Goal: Task Accomplishment & Management: Manage account settings

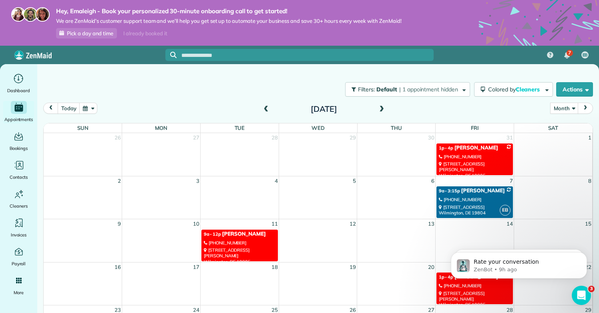
click at [257, 241] on div "(302) 893-3181" at bounding box center [240, 243] width 72 height 6
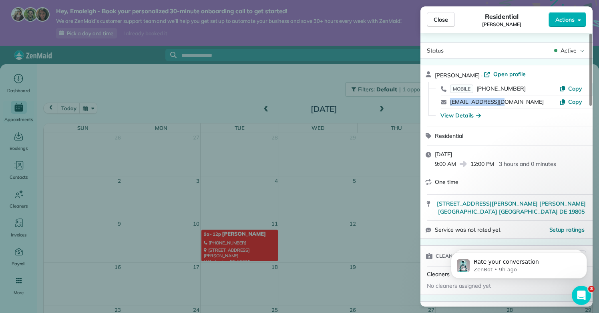
drag, startPoint x: 502, startPoint y: 102, endPoint x: 448, endPoint y: 101, distance: 54.4
click at [448, 101] on div "radishes3@aol.com Copy" at bounding box center [511, 101] width 153 height 13
copy div "radishes3@aol.com"
click at [138, 91] on div "Close Residential Kathy Raduszewski Actions Status Active Kathy Raduszewski · O…" at bounding box center [299, 156] width 599 height 313
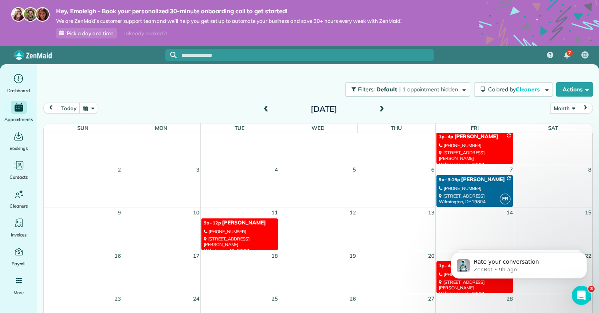
scroll to position [10, 0]
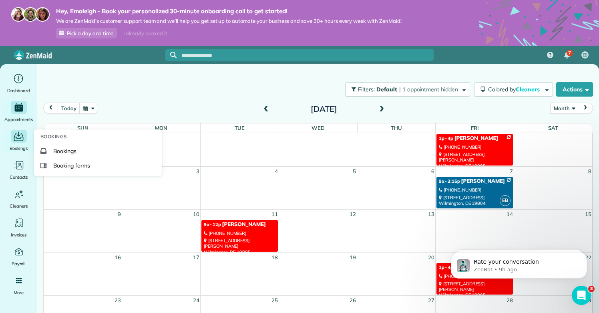
click at [20, 145] on span "Bookings" at bounding box center [19, 148] width 18 height 8
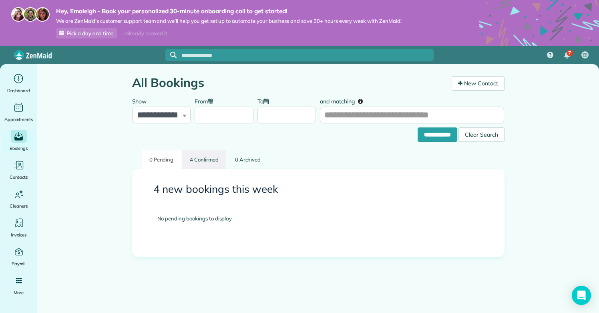
click at [200, 157] on link "4 Confirmed" at bounding box center [204, 159] width 44 height 19
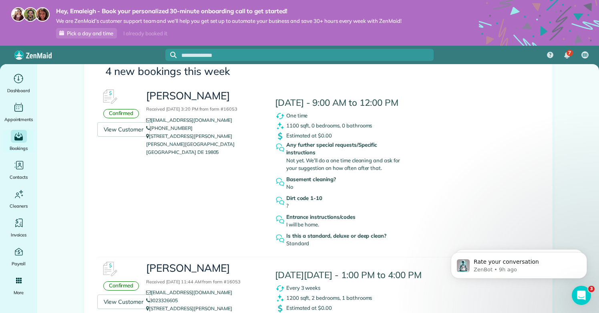
scroll to position [115, 0]
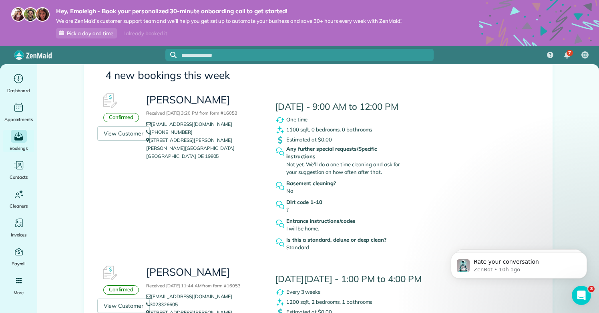
click at [224, 186] on div "Kathy Raduszewski Received October 03, 2025 3:20 PM from form #16053 radishes3@…" at bounding box center [333, 172] width 386 height 166
click at [194, 123] on link "radishes3@aol.com" at bounding box center [192, 124] width 92 height 6
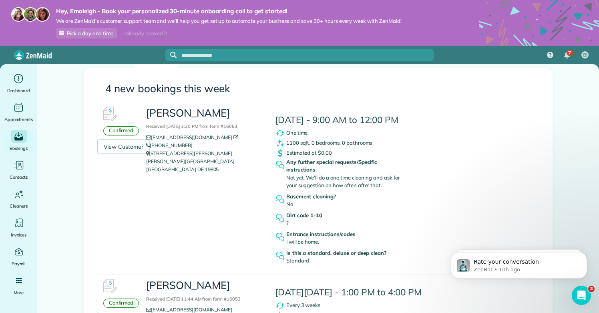
scroll to position [86, 0]
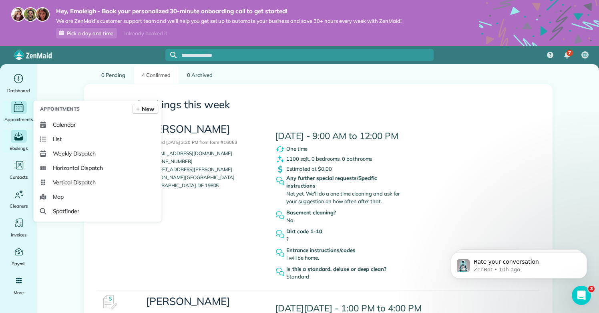
click at [23, 116] on span "Appointments" at bounding box center [18, 119] width 29 height 8
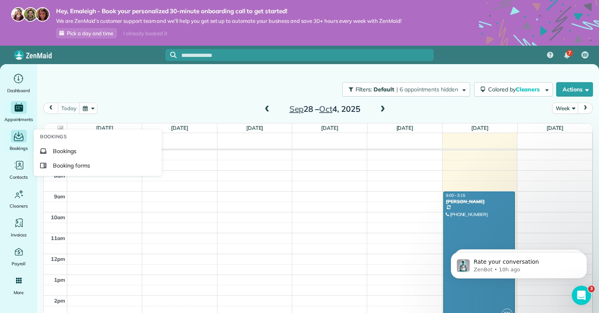
click at [21, 139] on icon "Main" at bounding box center [18, 136] width 12 height 12
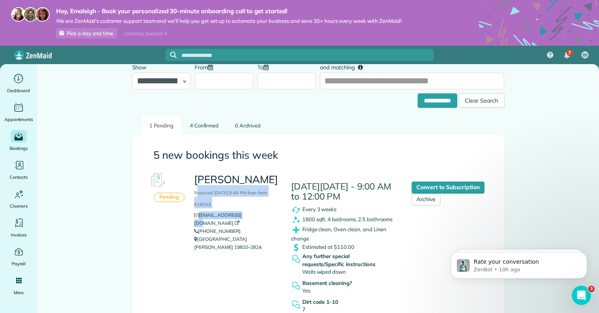
drag, startPoint x: 197, startPoint y: 194, endPoint x: 243, endPoint y: 214, distance: 50.2
click at [243, 214] on div "Sarah Hertrich Received October 03, 2025 9:49 PM from form #16053 sarmark@udel.…" at bounding box center [236, 212] width 96 height 86
copy div "eceived October 03, 2025 9:49 PM from form #16053 sarmark@udel.edu"
click at [288, 163] on div "5 new bookings this week Pending Sarah Hertrich Received October 03, 2025 9:49 …" at bounding box center [318, 270] width 346 height 243
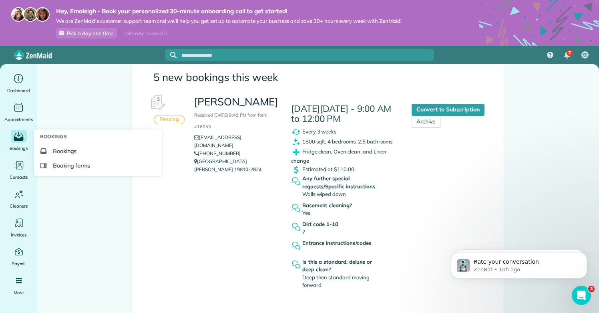
click at [20, 141] on icon "Main" at bounding box center [18, 136] width 12 height 12
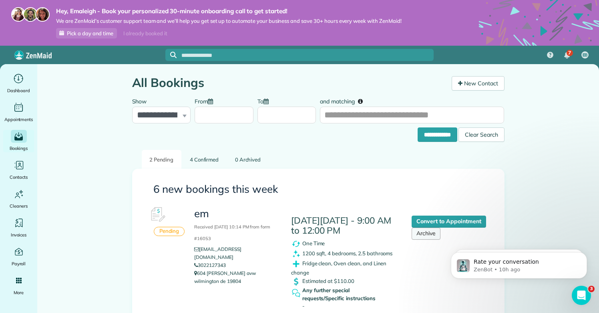
click at [428, 235] on link "Archive" at bounding box center [426, 233] width 29 height 12
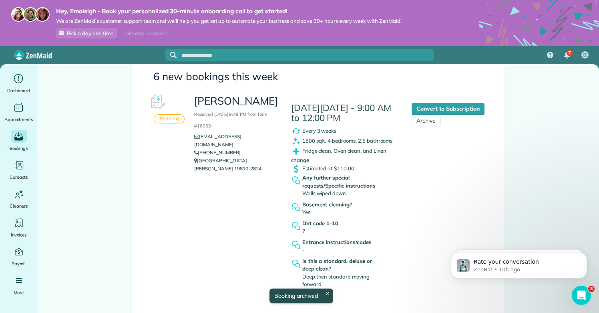
scroll to position [112, 0]
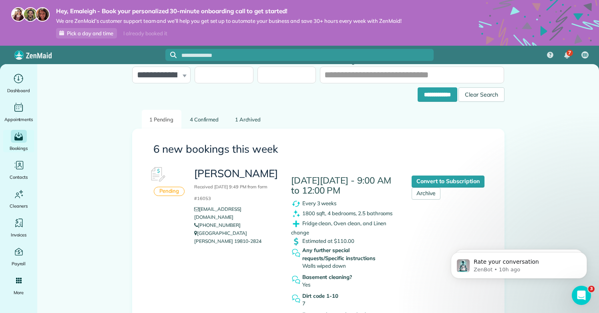
scroll to position [40, 0]
